Goal: Information Seeking & Learning: Learn about a topic

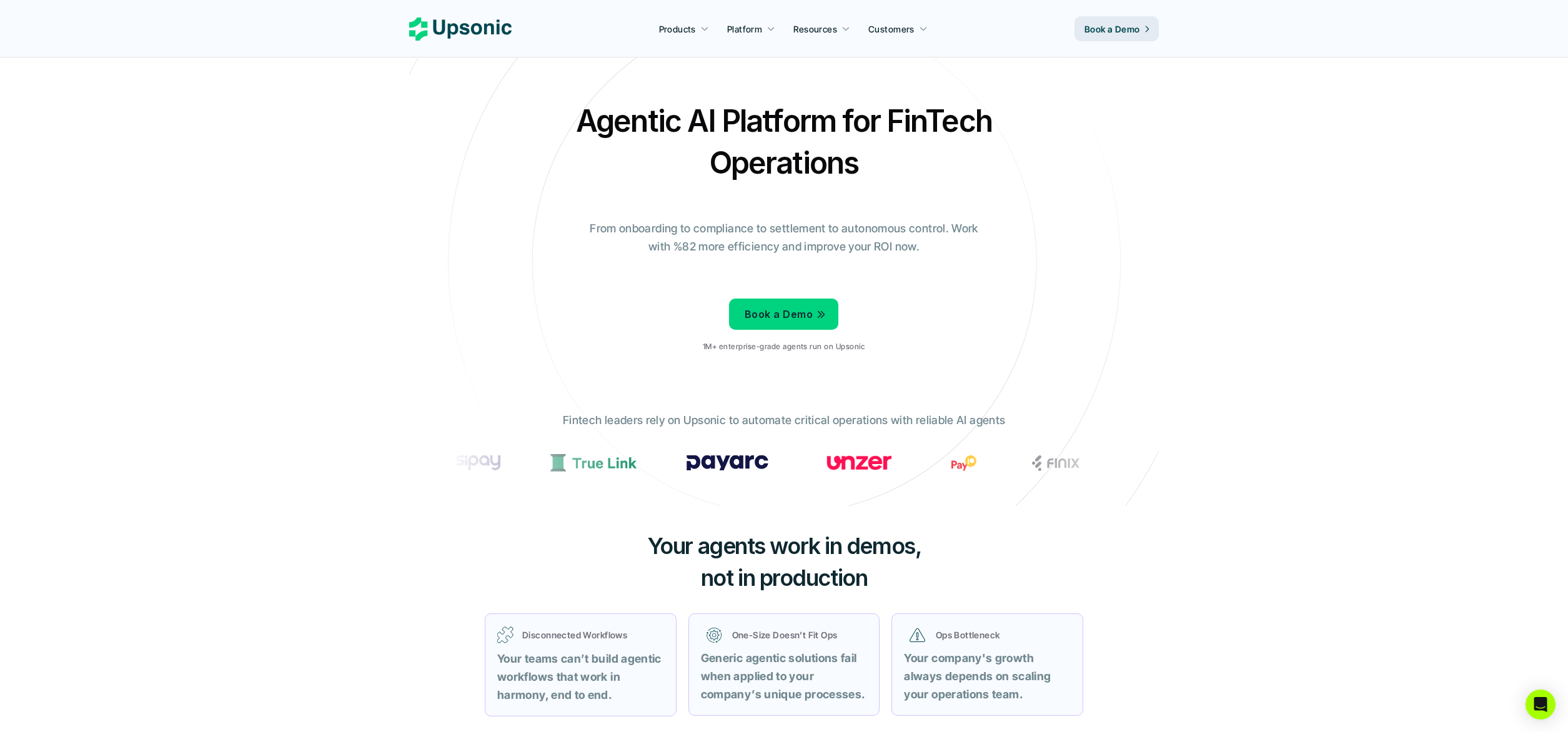
click at [485, 30] on use at bounding box center [461, 29] width 103 height 23
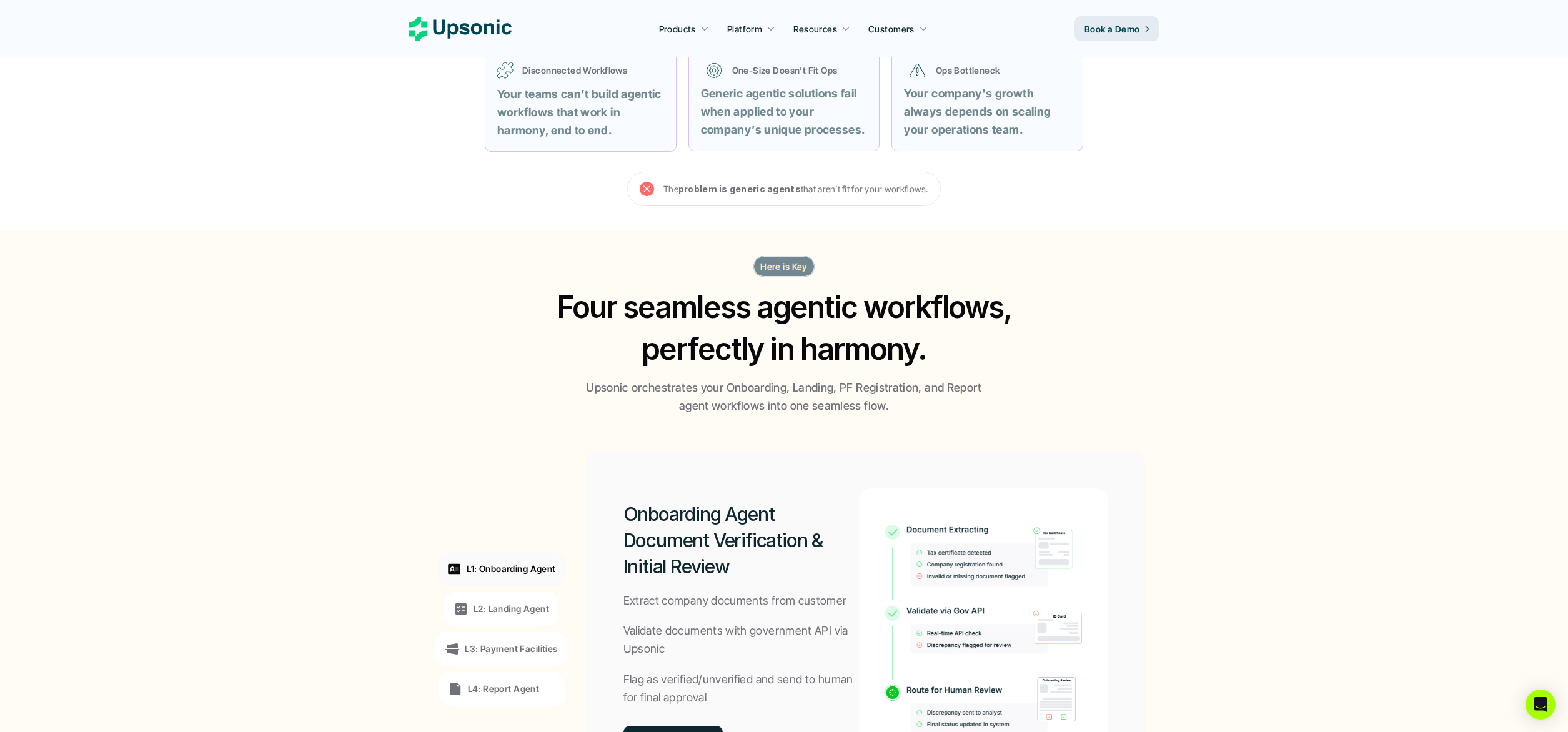
scroll to position [575, 0]
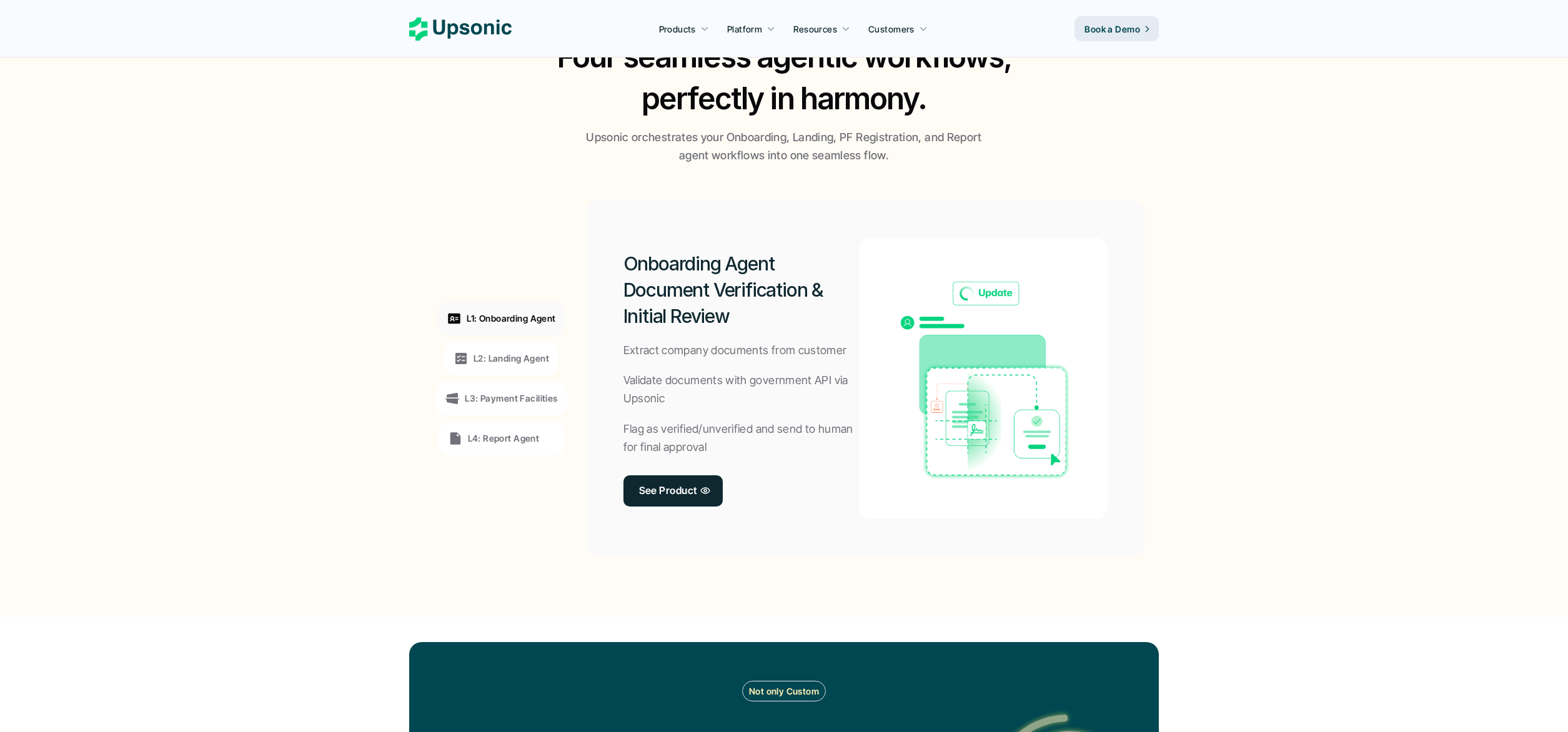
scroll to position [821, 0]
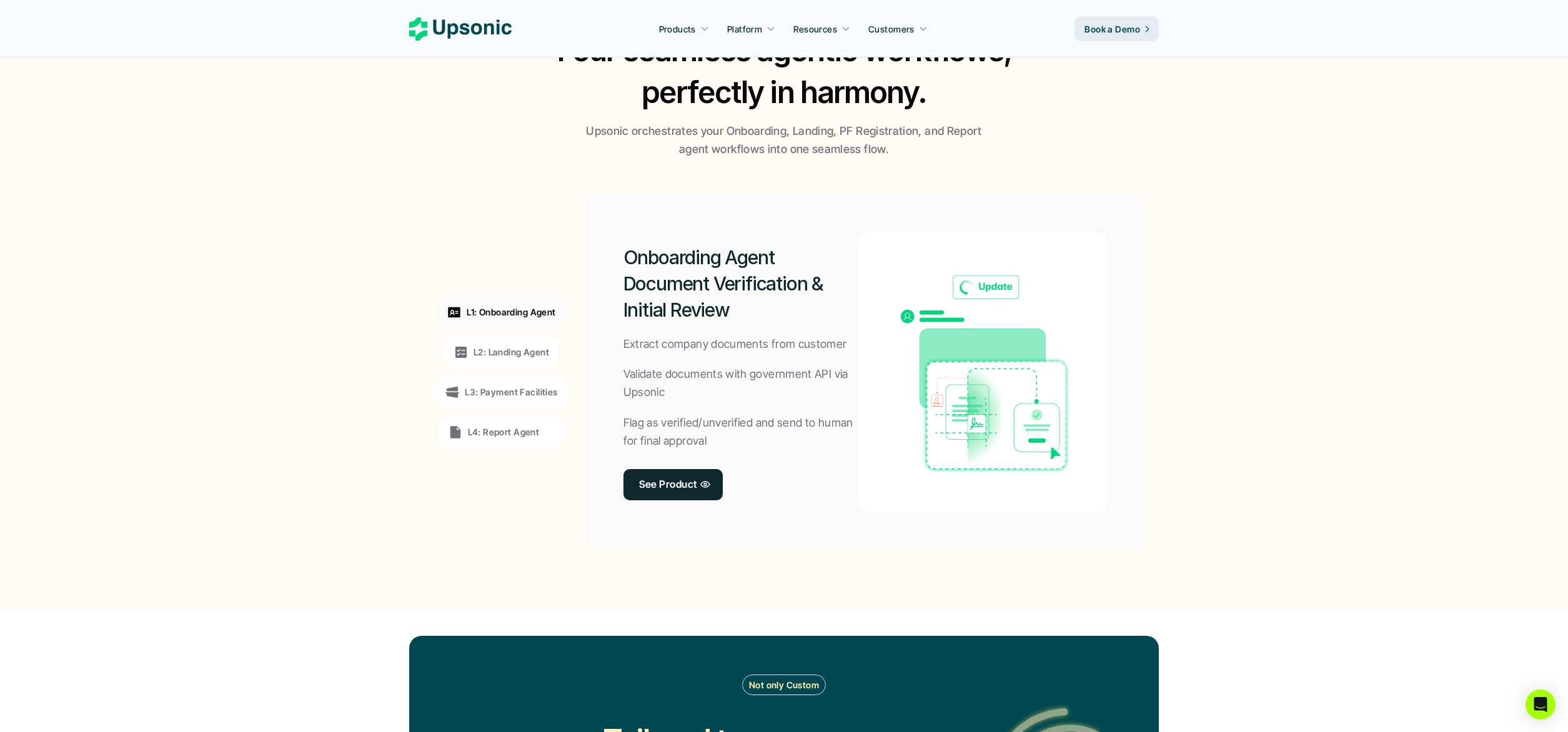
click at [463, 359] on icon at bounding box center [461, 352] width 15 height 15
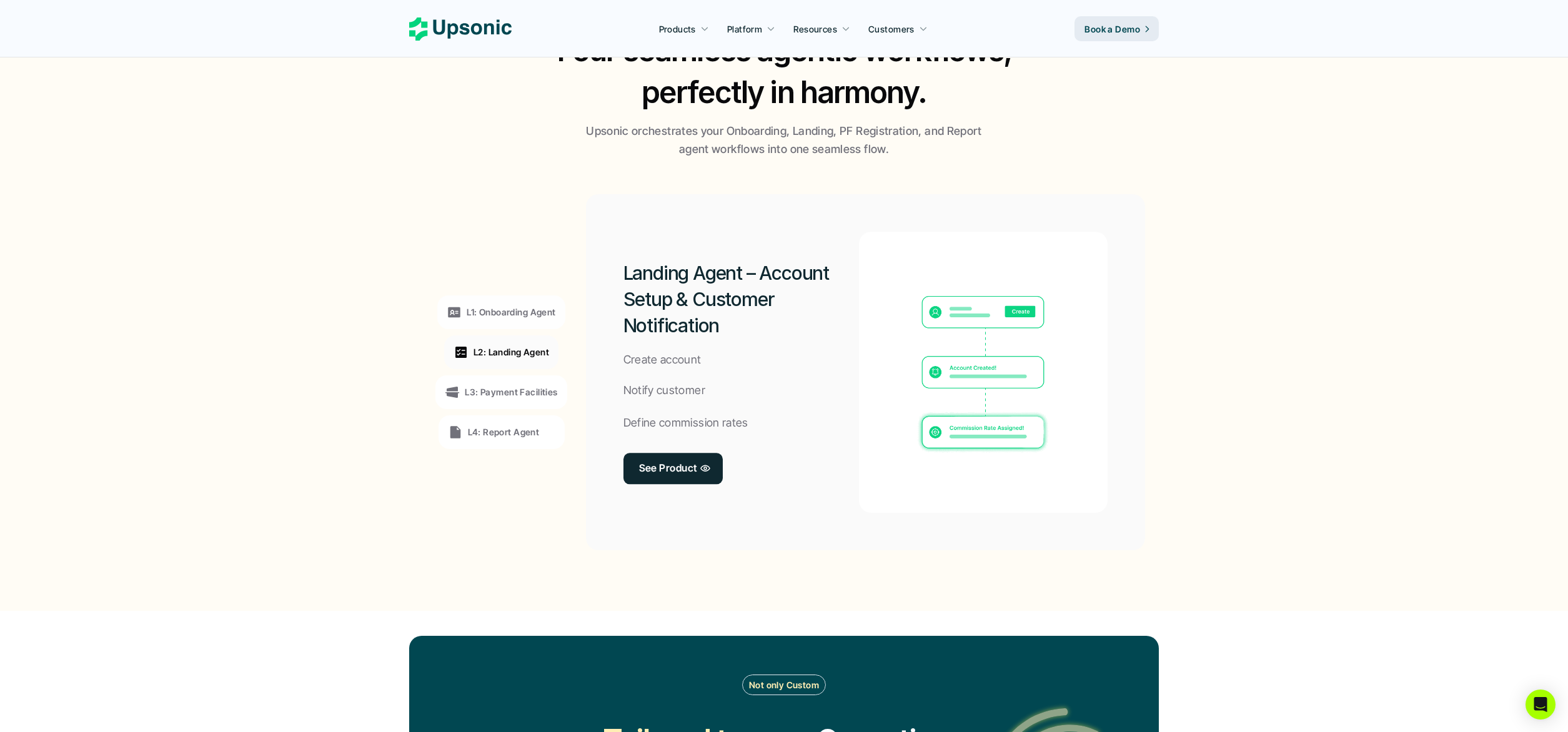
click at [490, 385] on div "L3: Payment Facilities" at bounding box center [501, 392] width 113 height 15
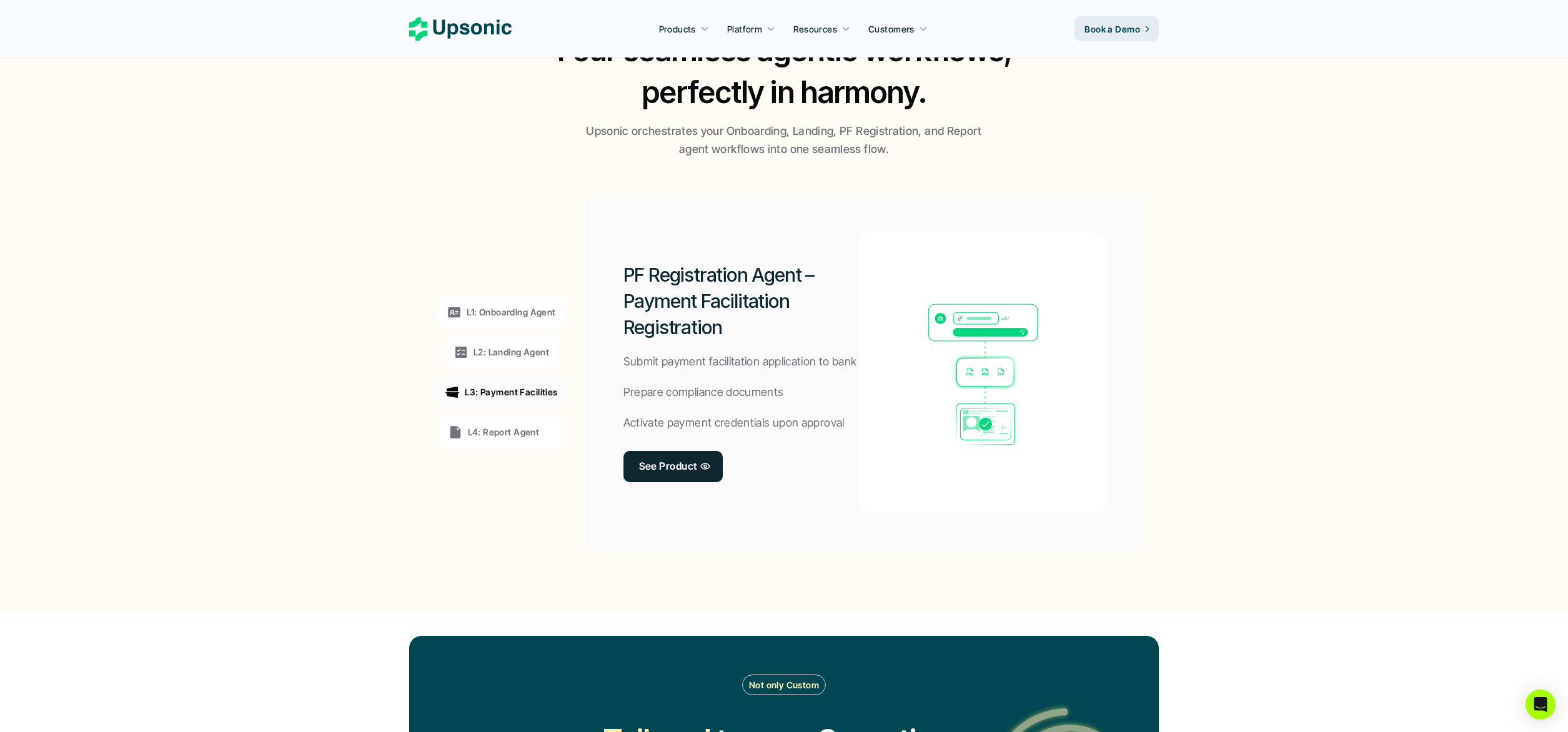
click at [496, 426] on p "L4: Report Agent" at bounding box center [504, 432] width 72 height 13
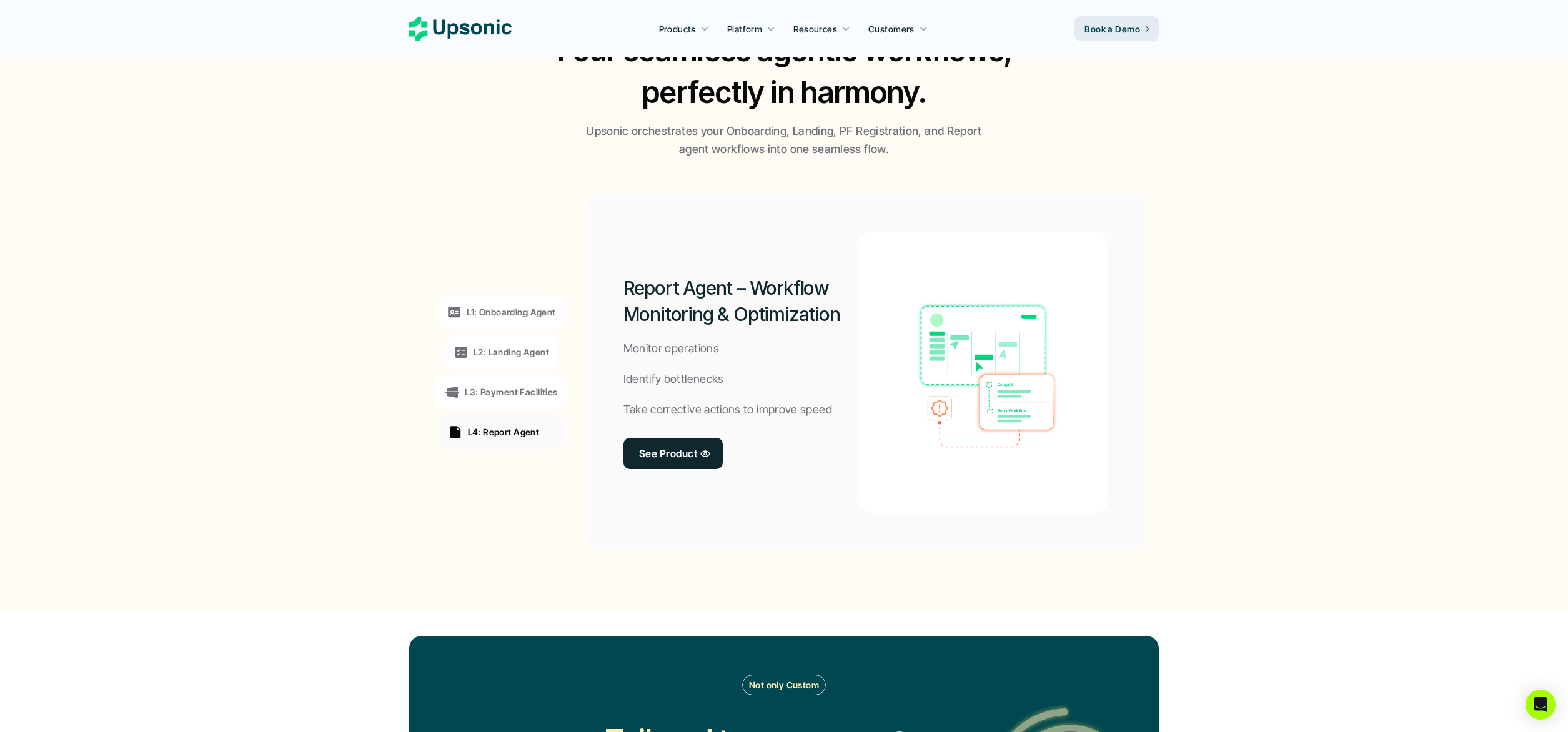
click at [504, 319] on div "L1: Onboarding Agent" at bounding box center [500, 312] width 109 height 15
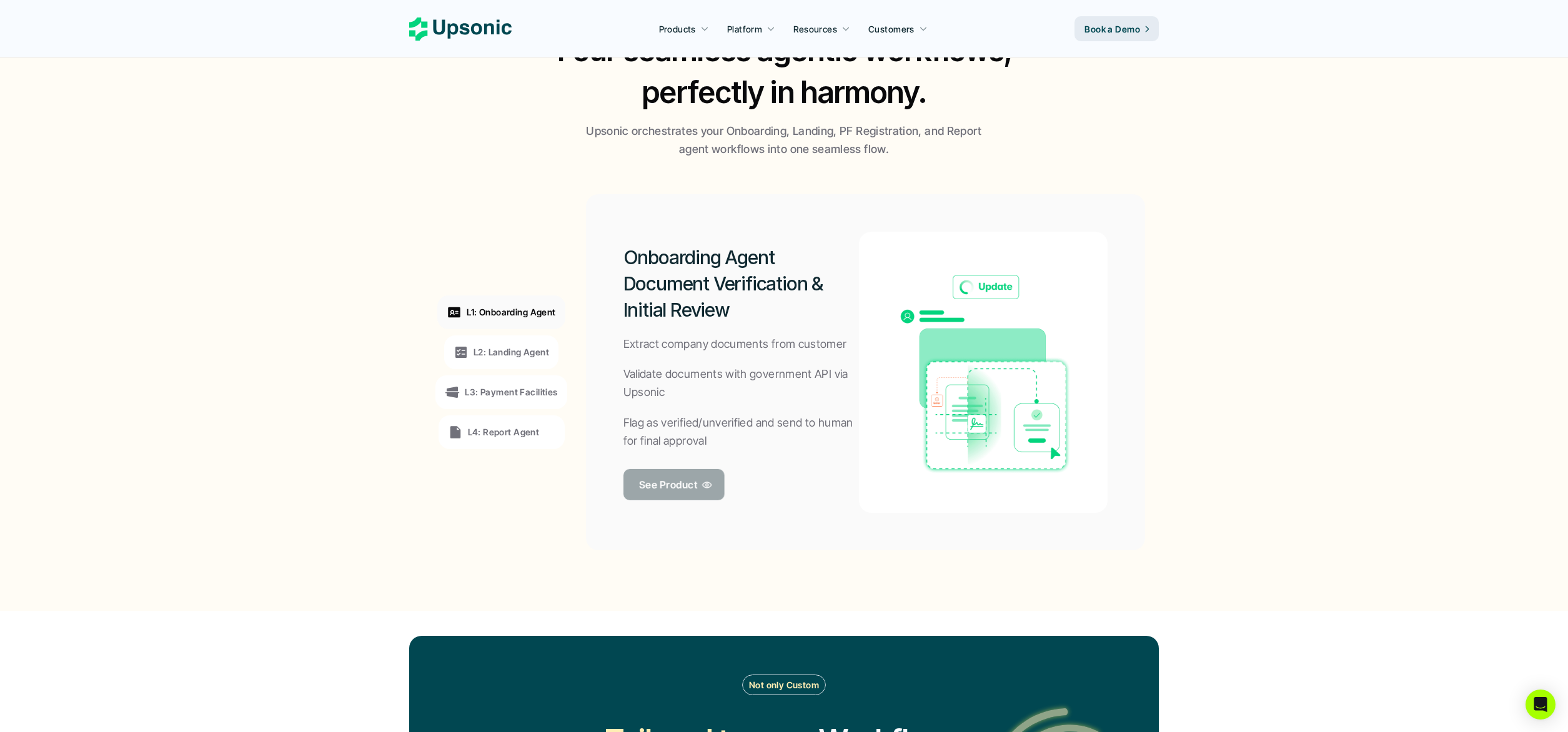
click at [673, 483] on p "See Product" at bounding box center [668, 484] width 58 height 18
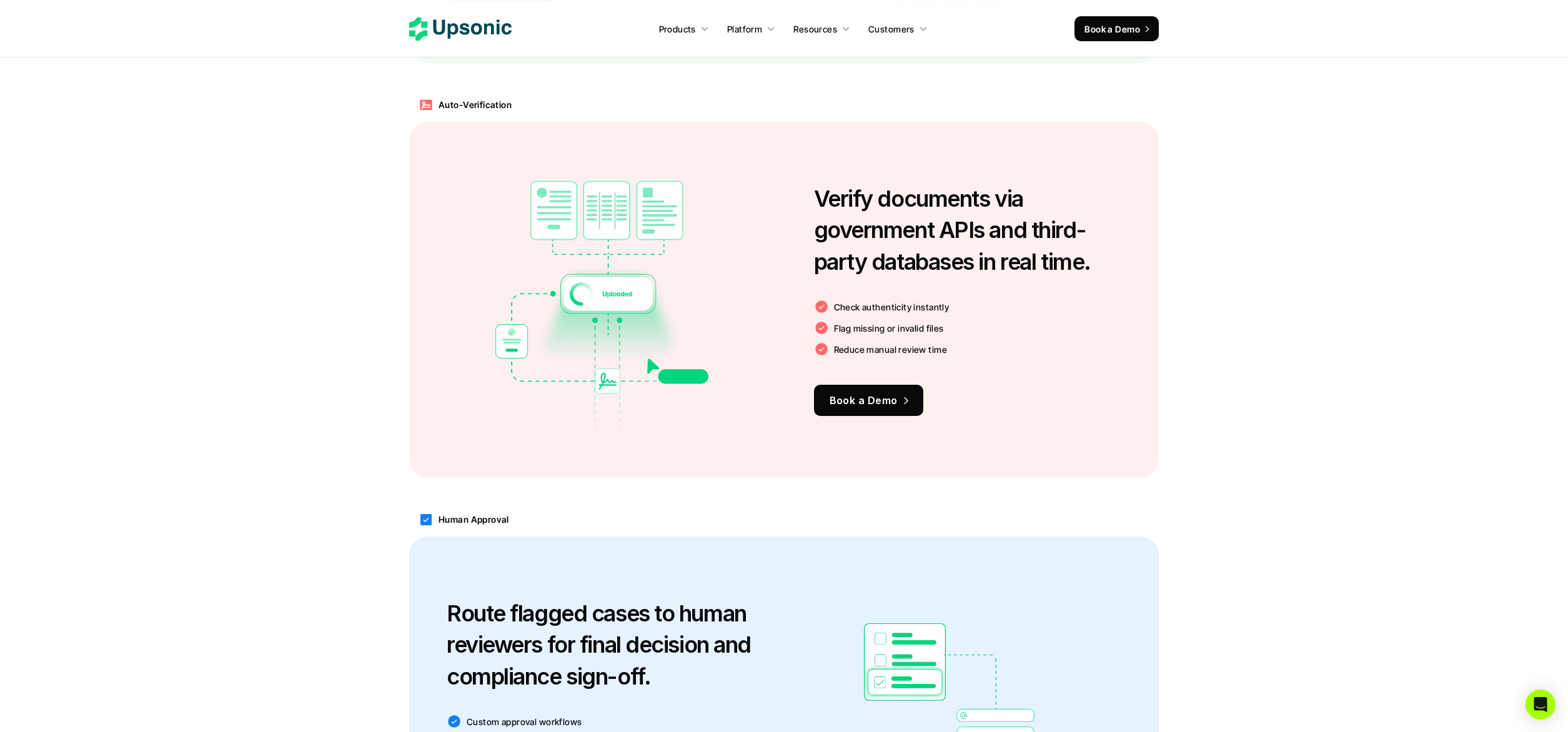
scroll to position [1410, 0]
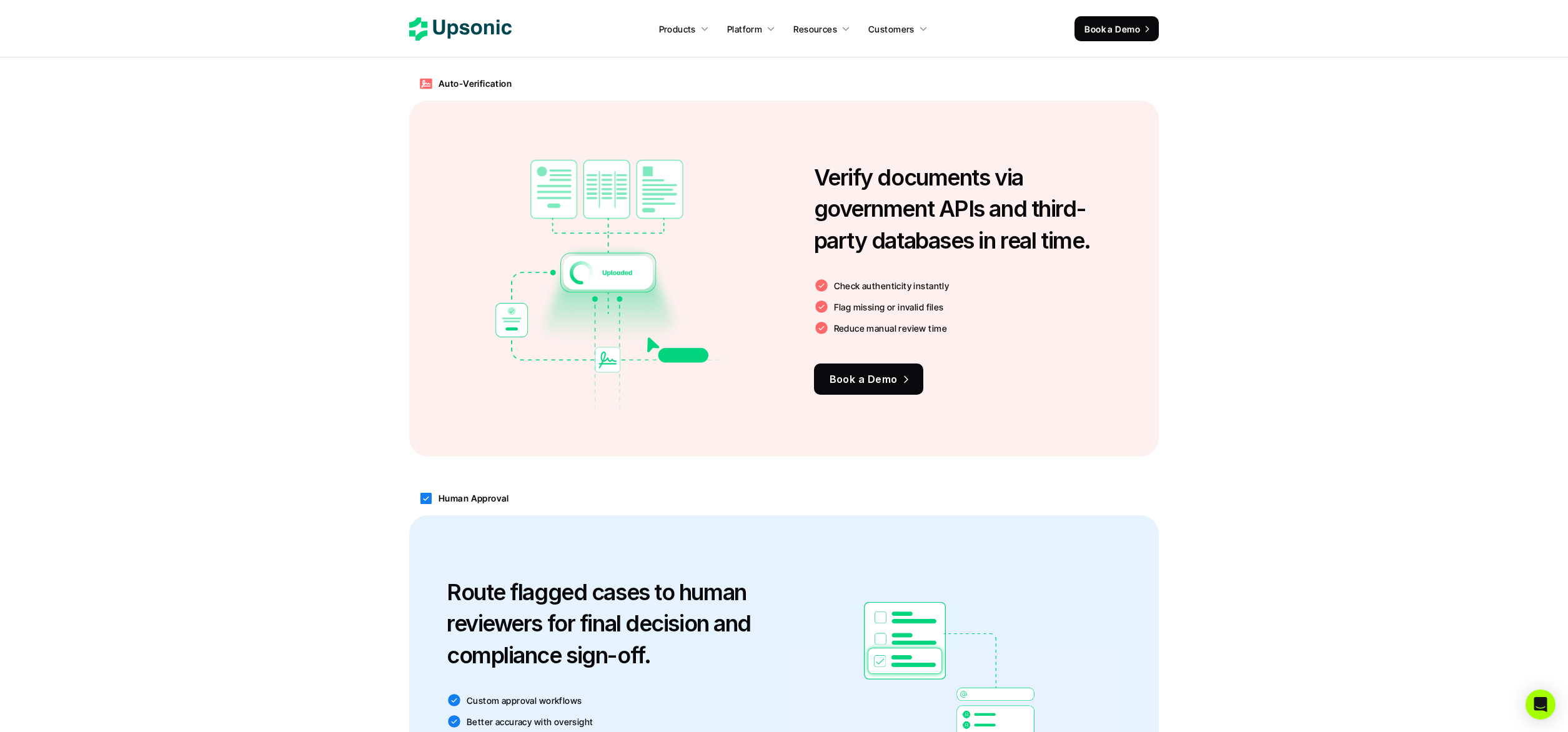
click at [866, 464] on div "Auto-Verification Verify documents via government APIs and third-party database…" at bounding box center [784, 262] width 1568 height 415
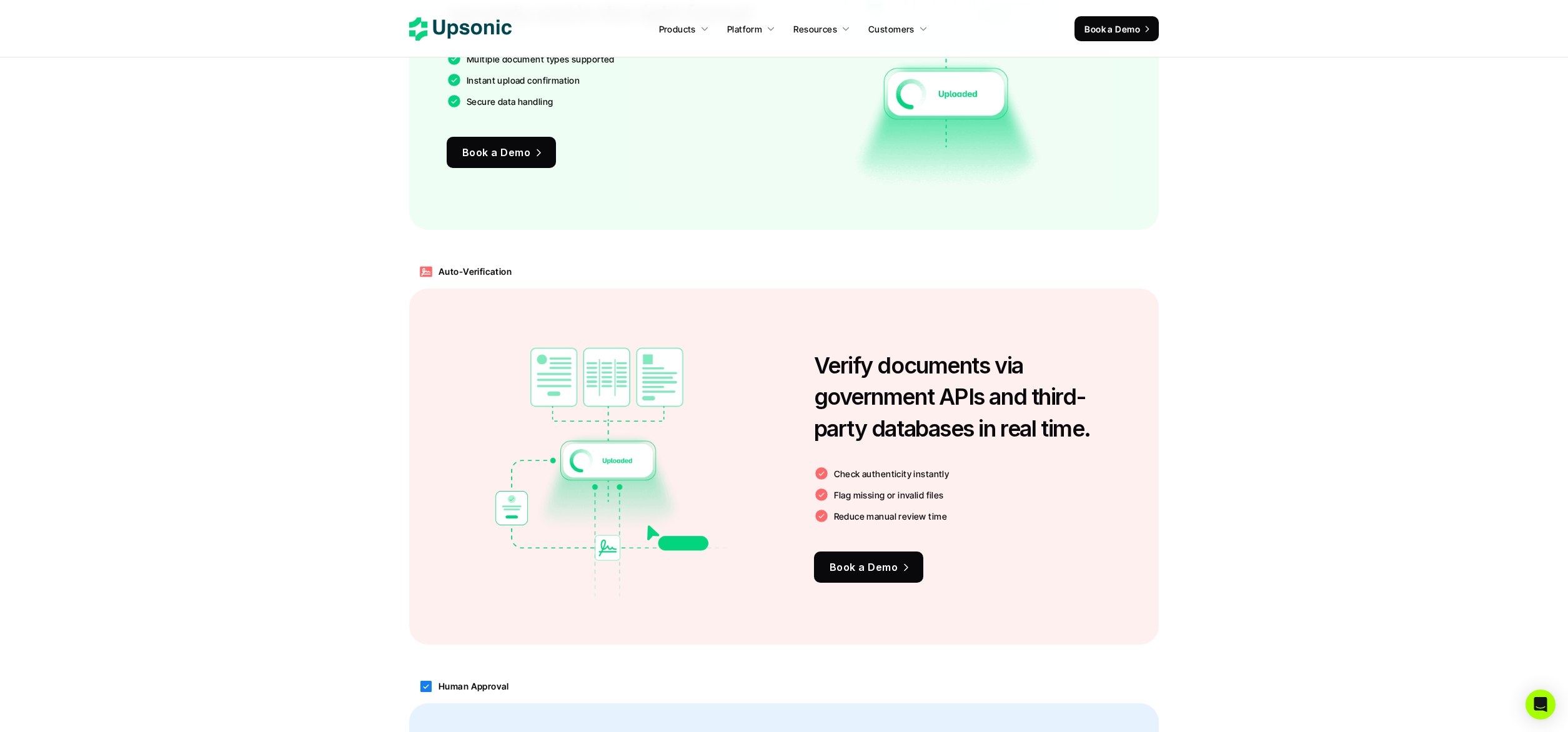
scroll to position [1194, 0]
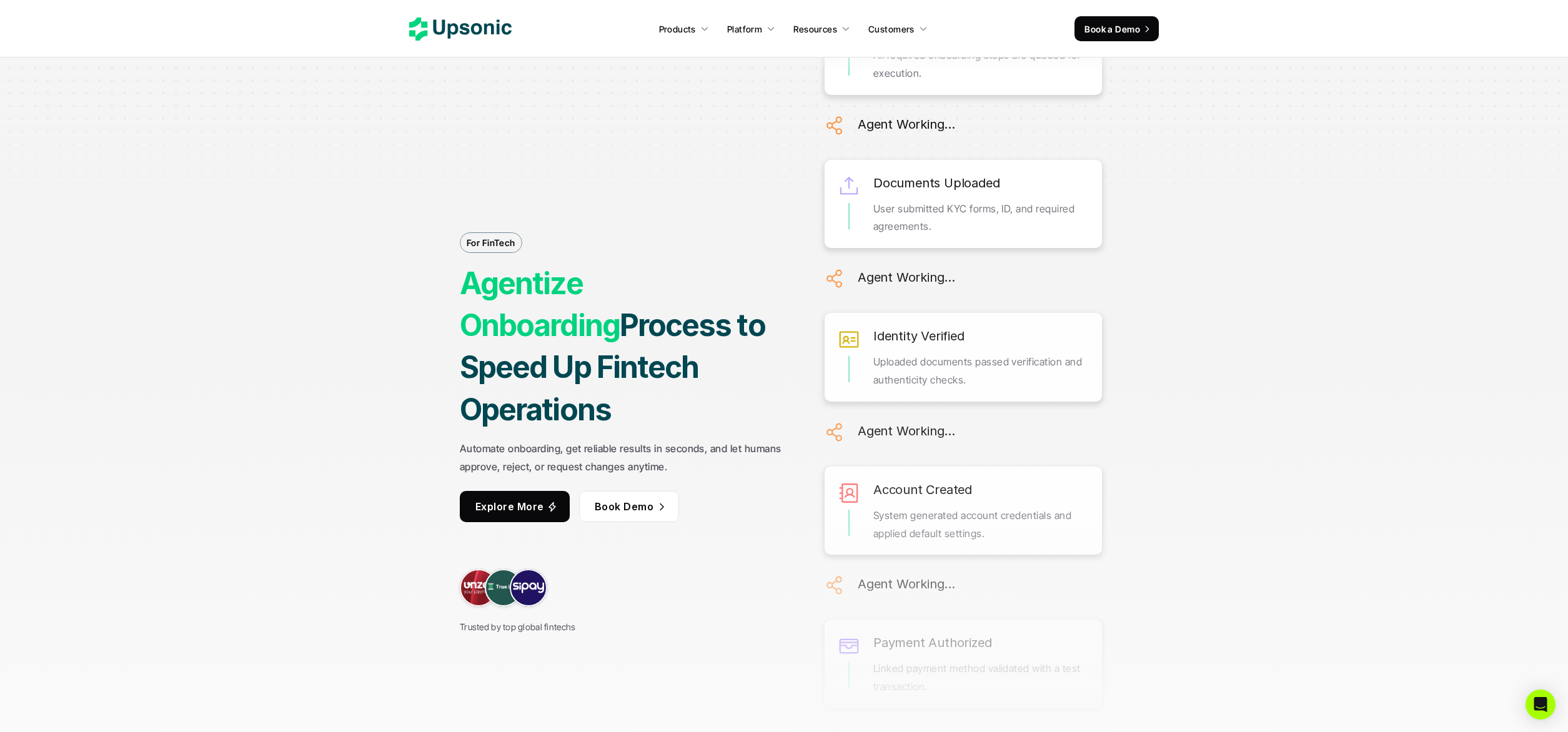
click at [486, 26] on use at bounding box center [461, 29] width 103 height 23
